Goal: Task Accomplishment & Management: Manage account settings

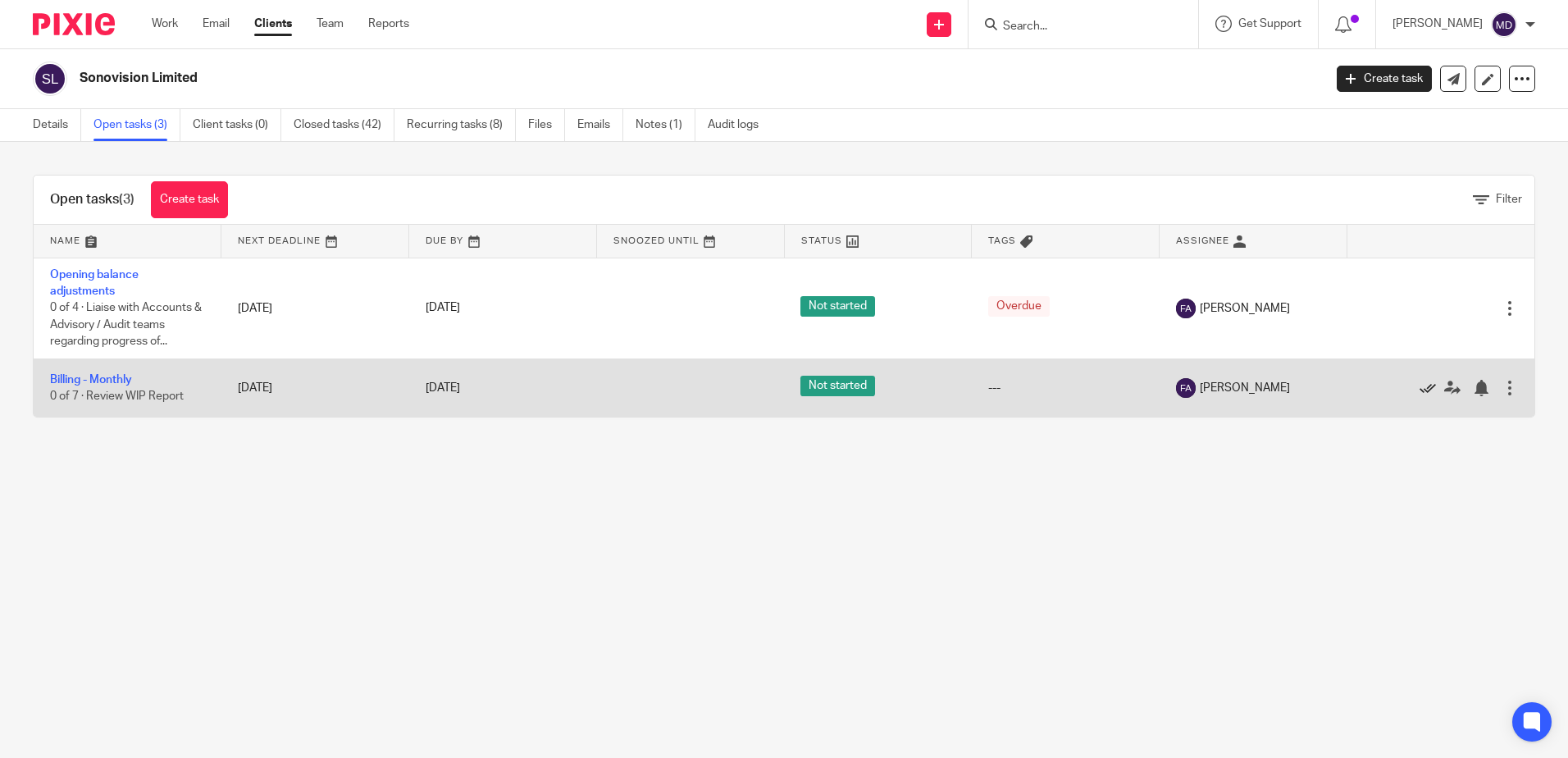
click at [1420, 385] on icon at bounding box center [1428, 387] width 16 height 16
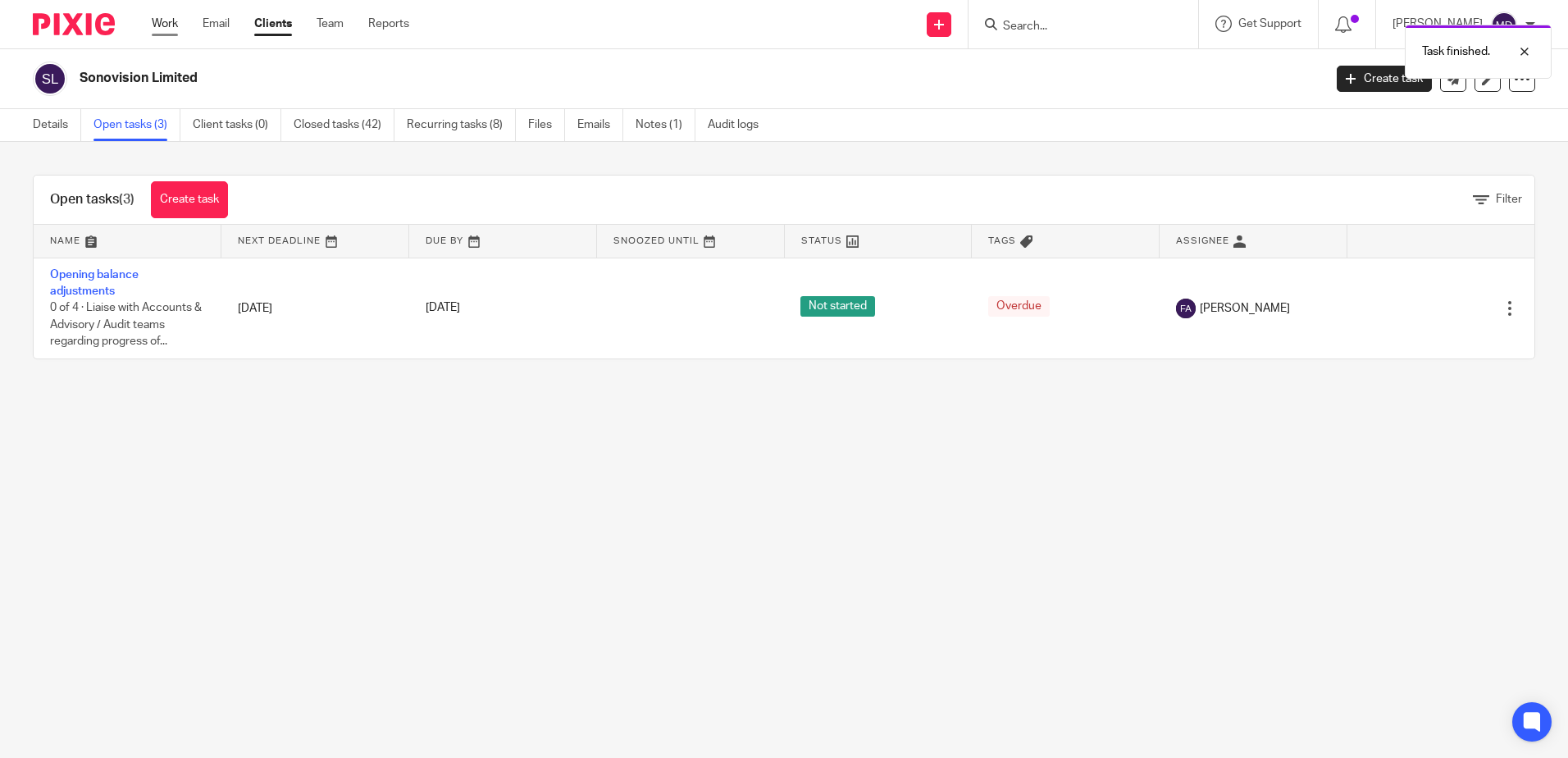
click at [159, 20] on link "Work" at bounding box center [164, 23] width 26 height 16
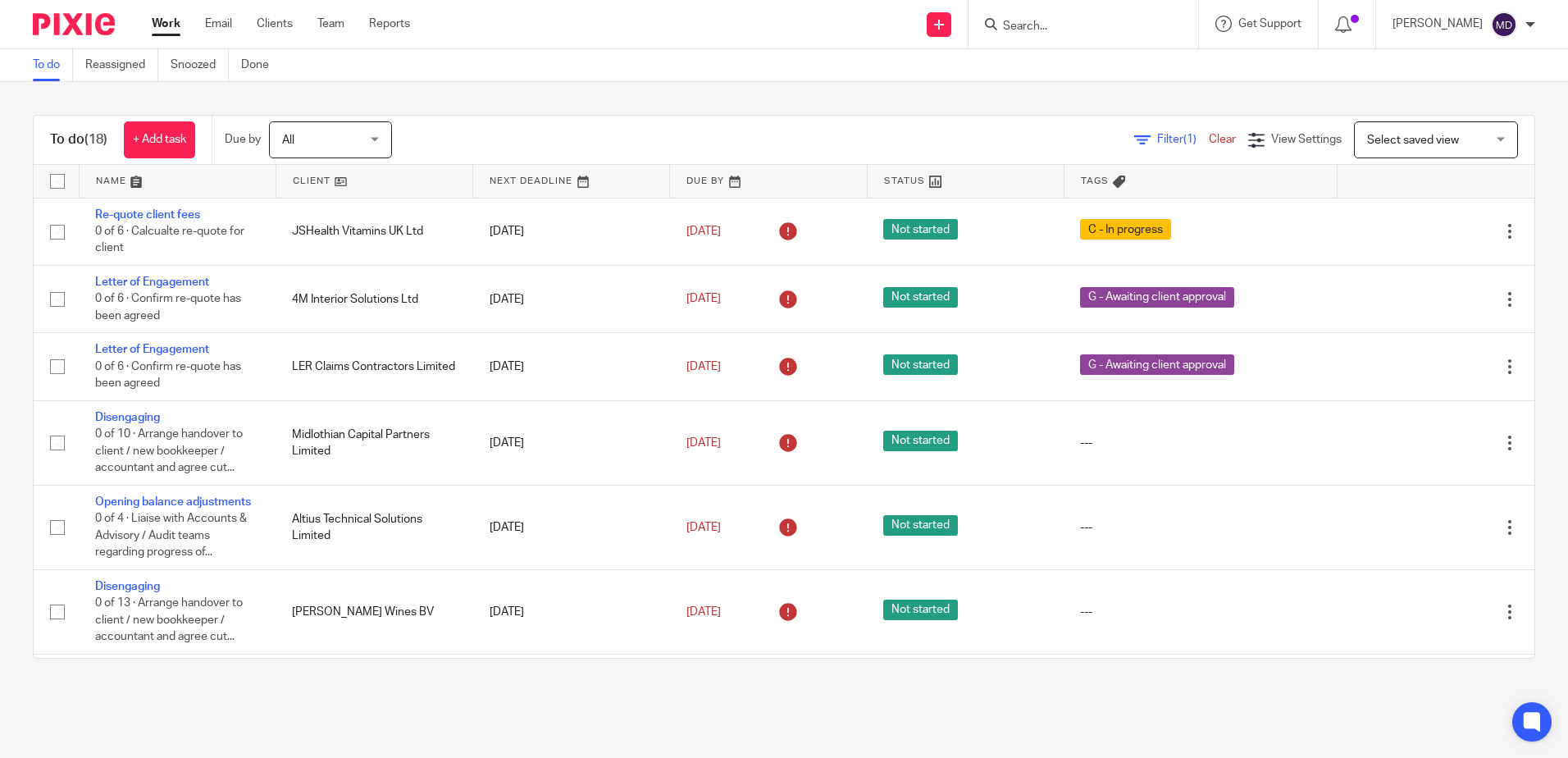
click at [113, 180] on link at bounding box center [177, 182] width 196 height 32
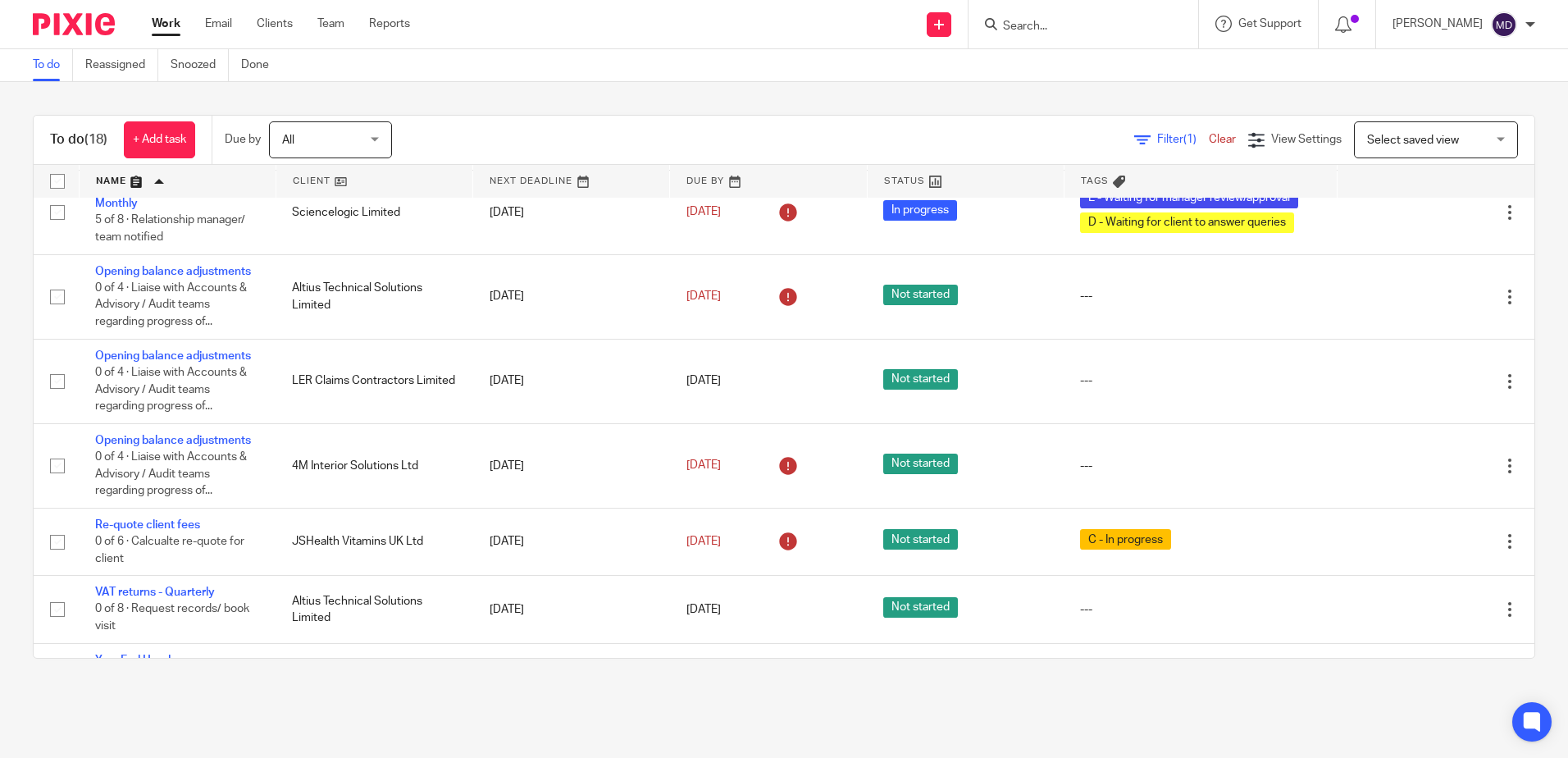
scroll to position [889, 0]
